Goal: Task Accomplishment & Management: Use online tool/utility

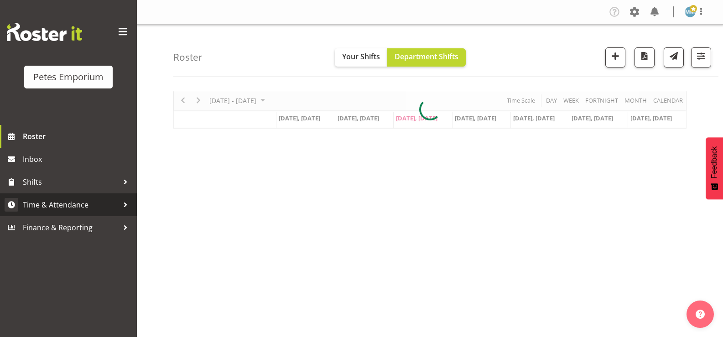
click at [87, 207] on span "Time & Attendance" at bounding box center [71, 205] width 96 height 14
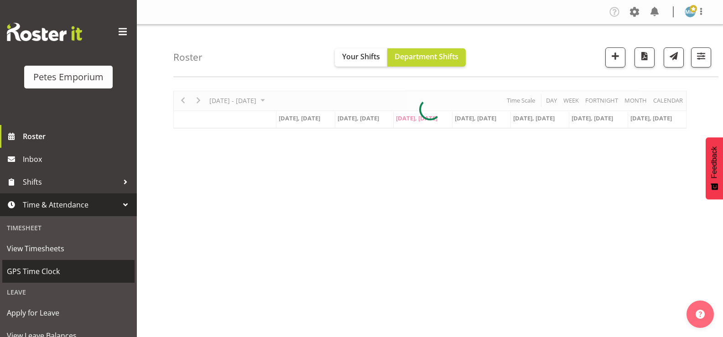
click at [61, 270] on span "GPS Time Clock" at bounding box center [68, 272] width 123 height 14
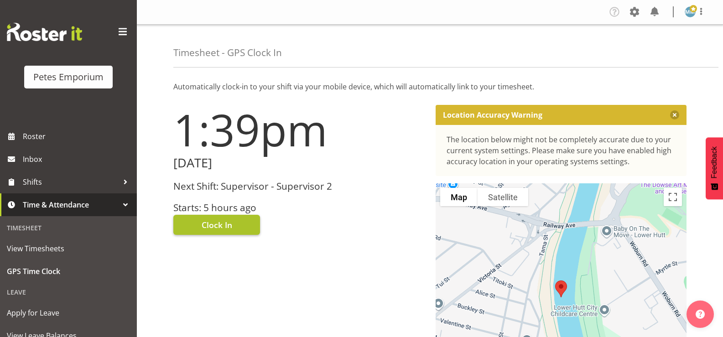
click at [220, 222] on span "Clock In" at bounding box center [217, 225] width 31 height 12
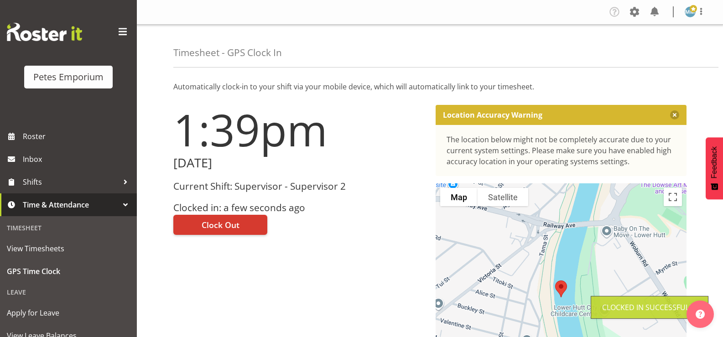
click at [691, 17] on img at bounding box center [690, 11] width 11 height 11
click at [651, 50] on link "Log Out" at bounding box center [663, 48] width 88 height 16
